Goal: Register for event/course

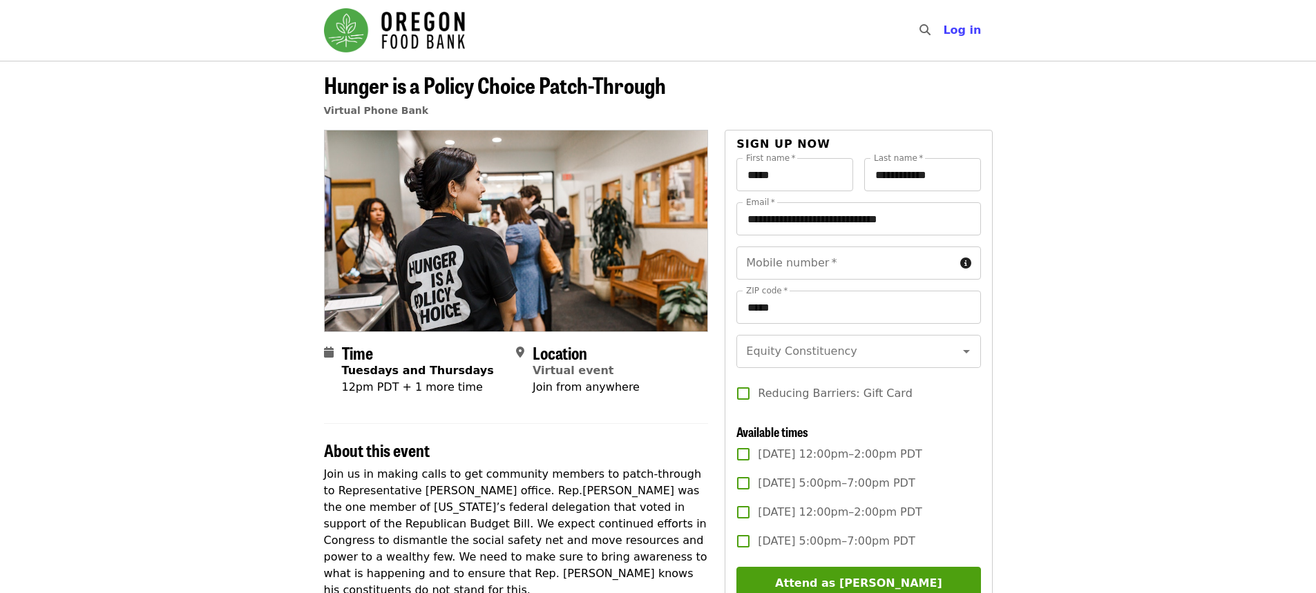
scroll to position [69, 0]
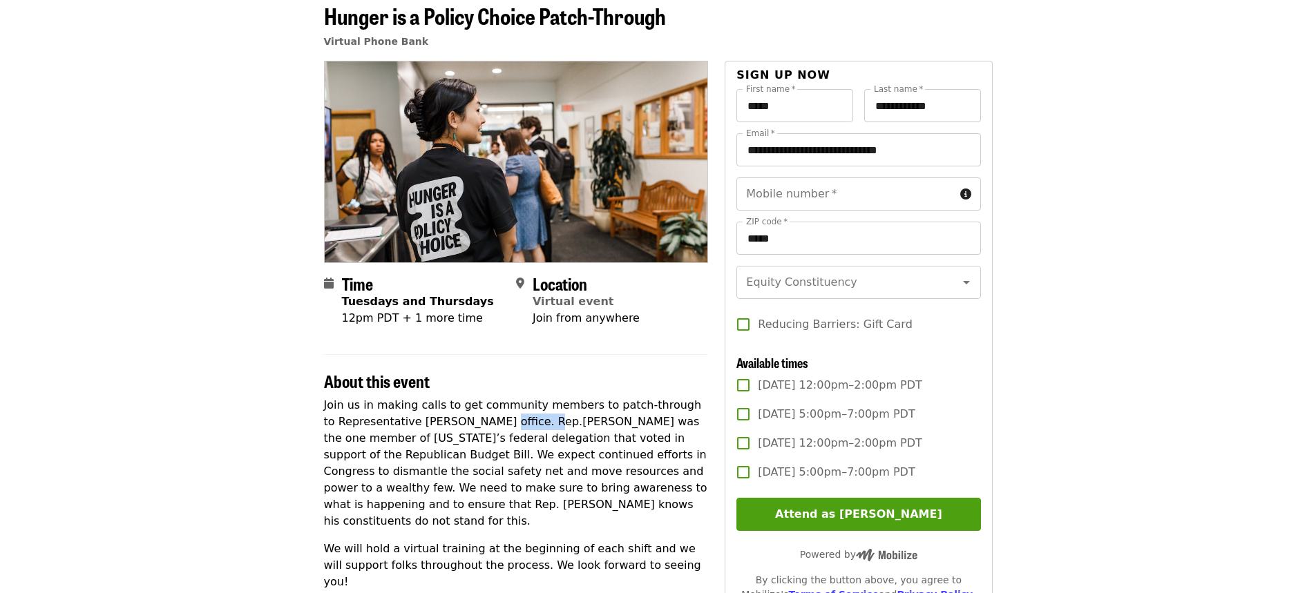
drag, startPoint x: 461, startPoint y: 424, endPoint x: 507, endPoint y: 423, distance: 45.6
click at [507, 423] on p "Join us in making calls to get community members to patch-through to Representa…" at bounding box center [516, 463] width 385 height 133
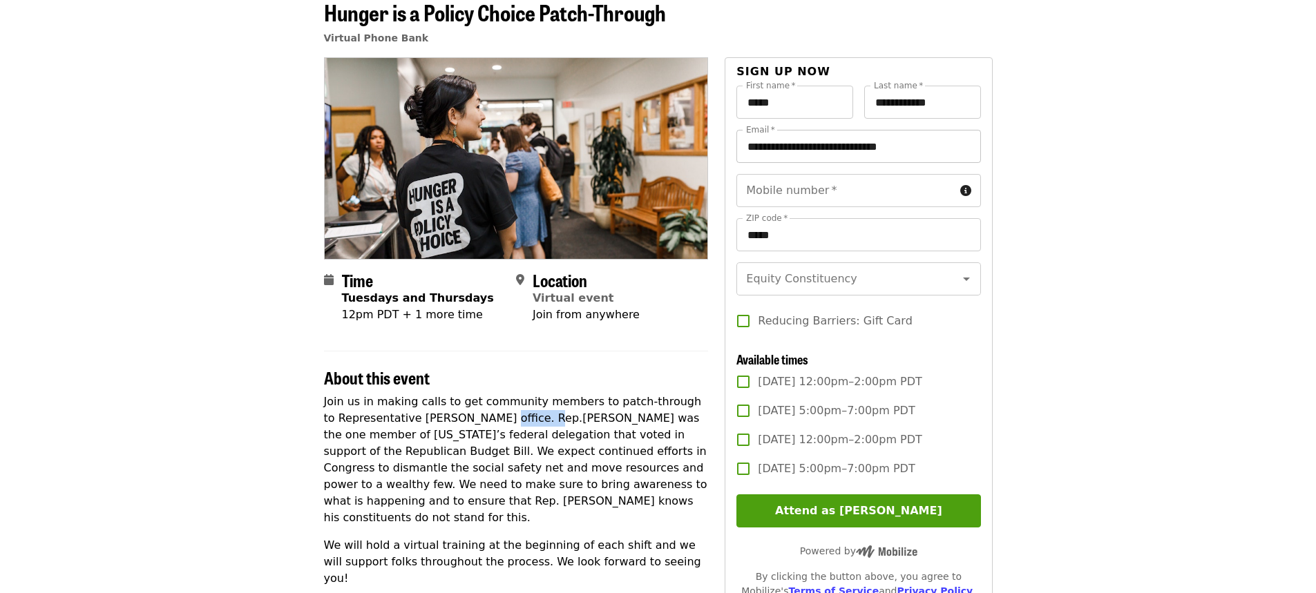
scroll to position [0, 0]
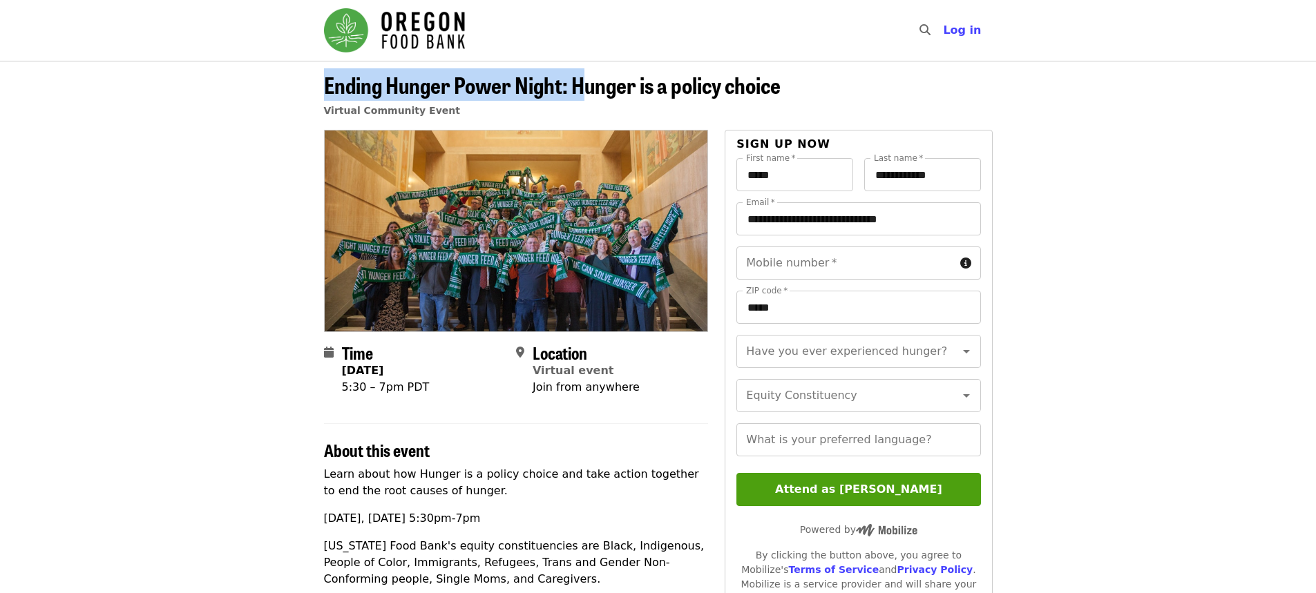
drag, startPoint x: 303, startPoint y: 87, endPoint x: 586, endPoint y: 70, distance: 283.0
click at [586, 70] on header "Ending Hunger Power Night: Hunger is a policy choice Virtual Community Event" at bounding box center [658, 95] width 1316 height 69
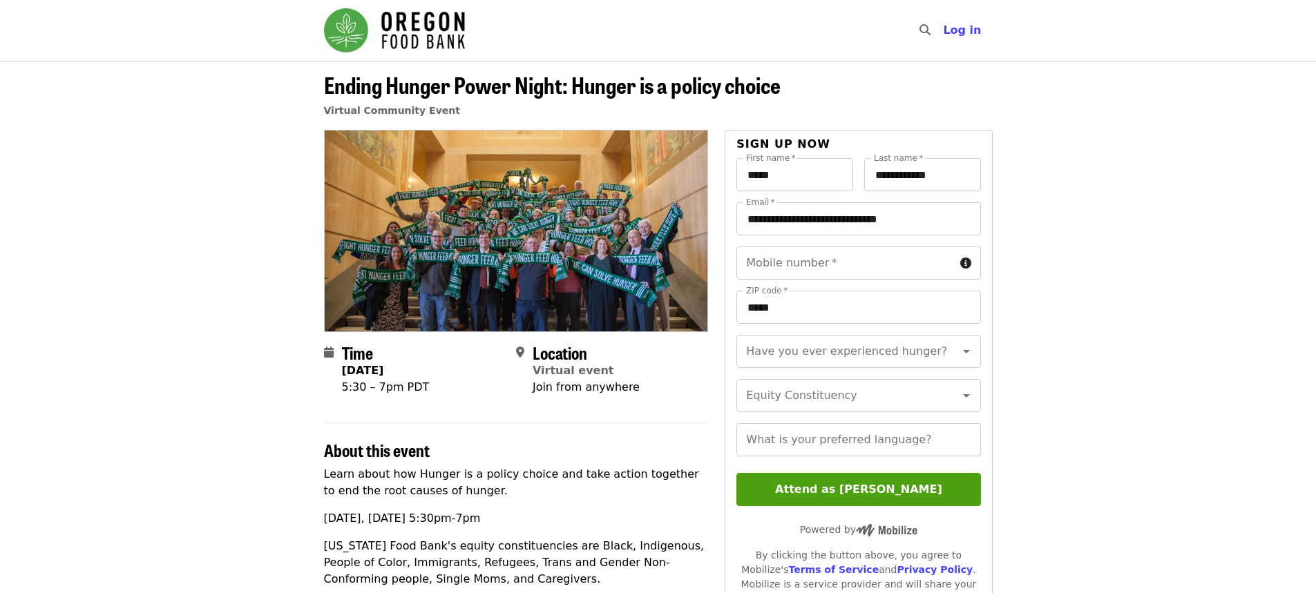
click at [608, 94] on span "Ending Hunger Power Night: Hunger is a policy choice" at bounding box center [552, 84] width 457 height 32
drag, startPoint x: 576, startPoint y: 95, endPoint x: 664, endPoint y: 92, distance: 88.5
click at [664, 92] on span "Ending Hunger Power Night: Hunger is a policy choice" at bounding box center [552, 84] width 457 height 32
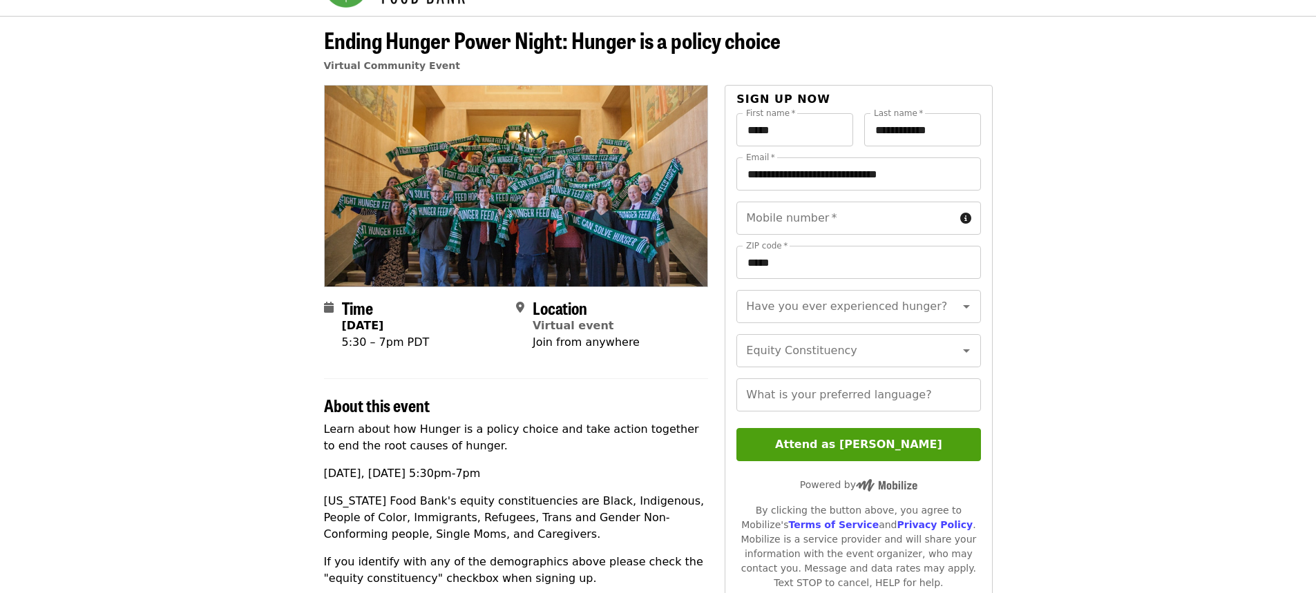
scroll to position [69, 0]
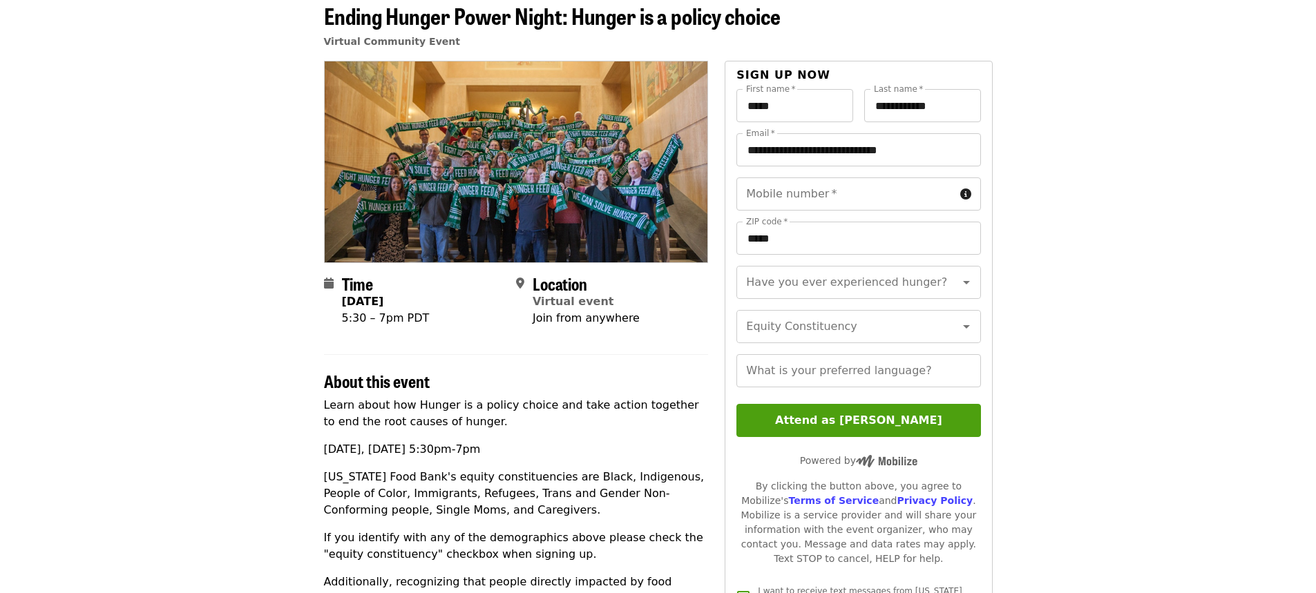
click at [840, 382] on div "What is your preferred language? What is your preferred language?" at bounding box center [858, 370] width 244 height 33
click at [1029, 355] on article "Ending Hunger Power Night: Hunger is a policy choice Virtual Community Event Ti…" at bounding box center [658, 508] width 1316 height 1033
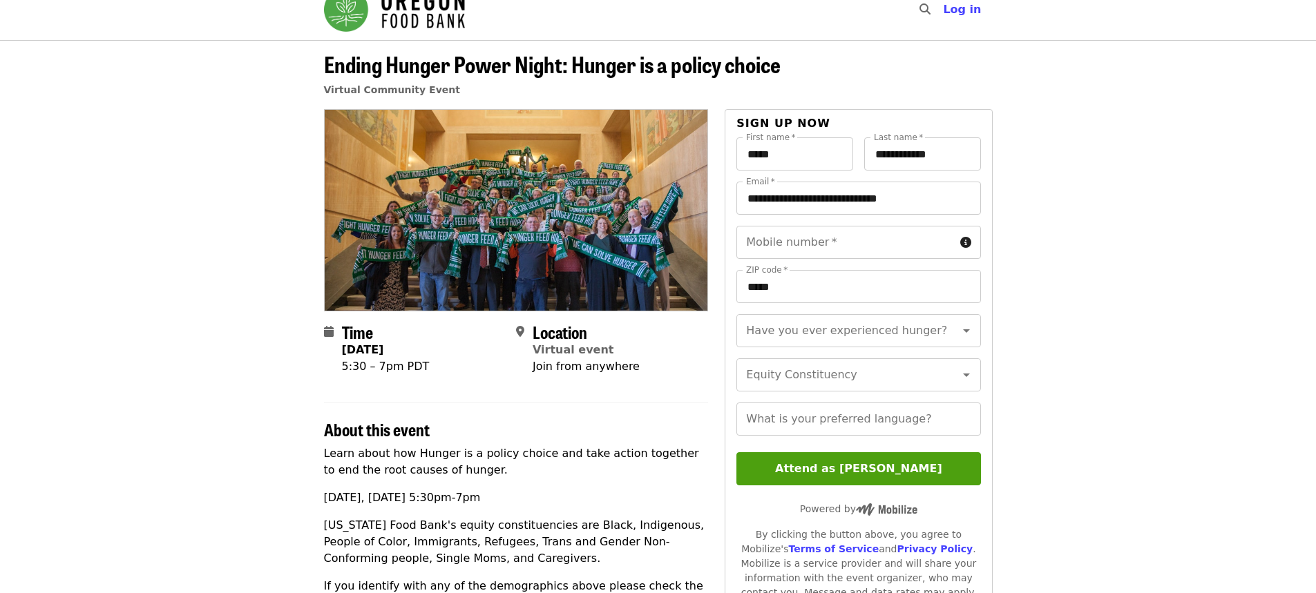
scroll to position [0, 0]
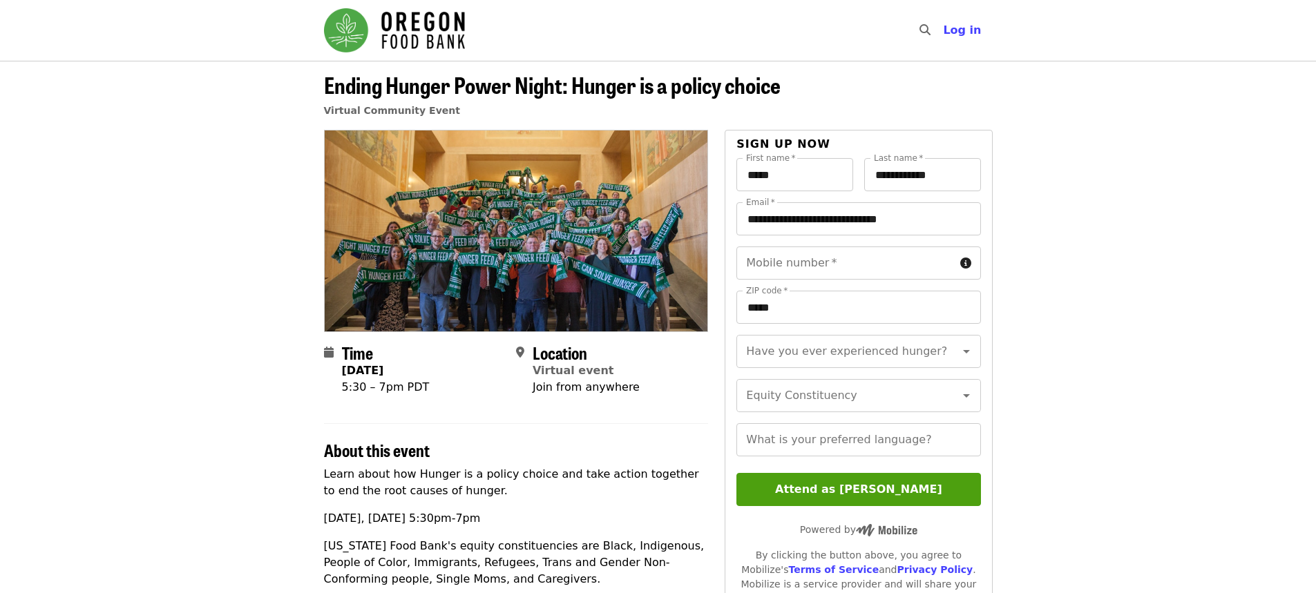
click at [1062, 340] on article "Ending Hunger Power Night: Hunger is a policy choice Virtual Community Event Ti…" at bounding box center [658, 577] width 1316 height 1033
click at [1062, 339] on article "Ending Hunger Power Night: Hunger is a policy choice Virtual Community Event Ti…" at bounding box center [658, 577] width 1316 height 1033
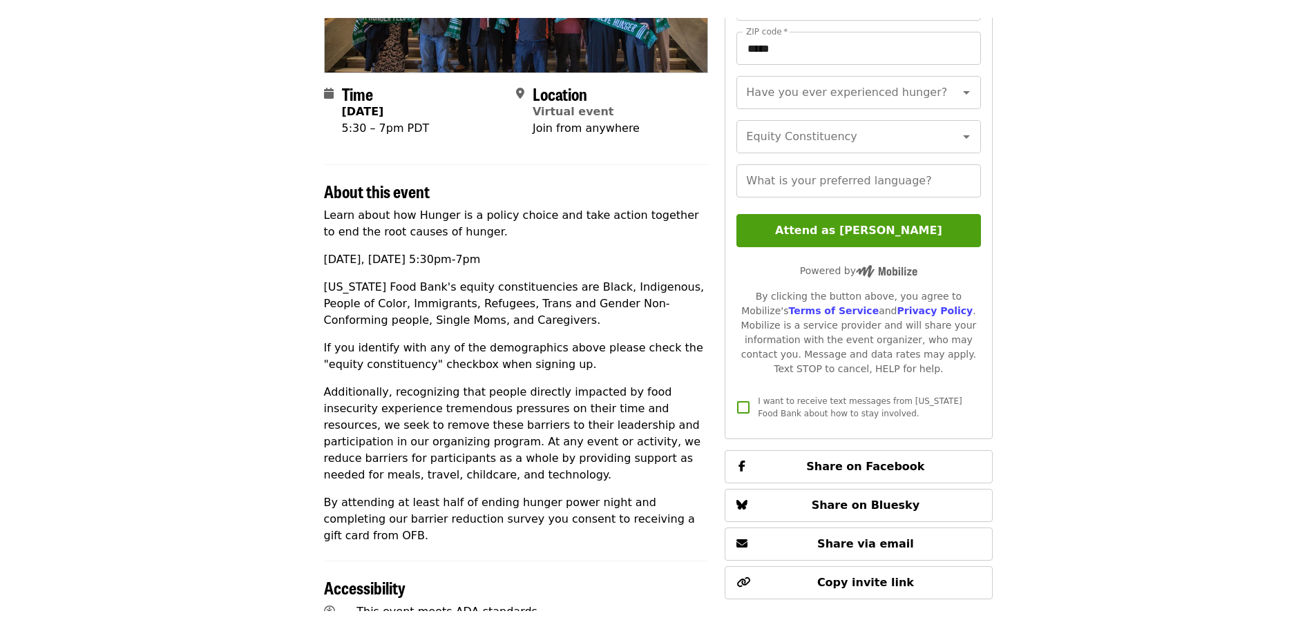
scroll to position [207, 0]
